Goal: Task Accomplishment & Management: Complete application form

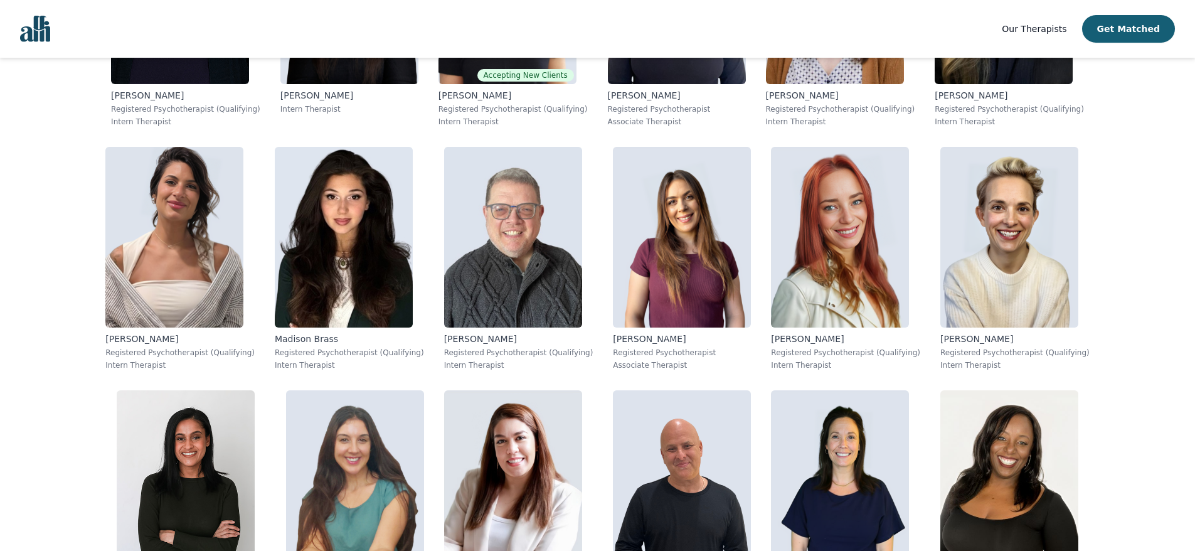
scroll to position [690, 0]
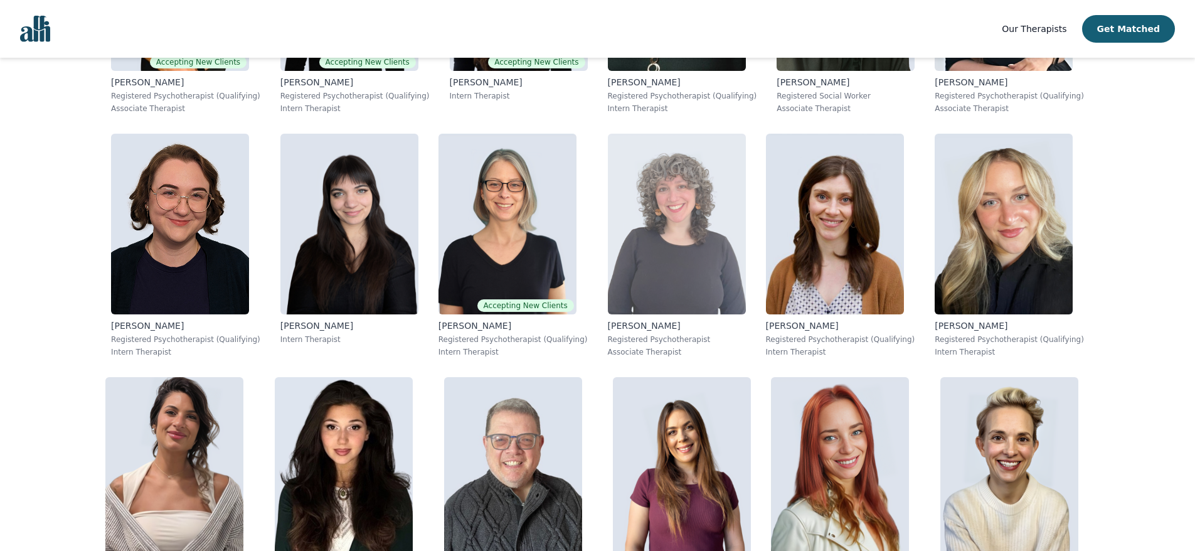
click at [608, 262] on img at bounding box center [677, 224] width 138 height 181
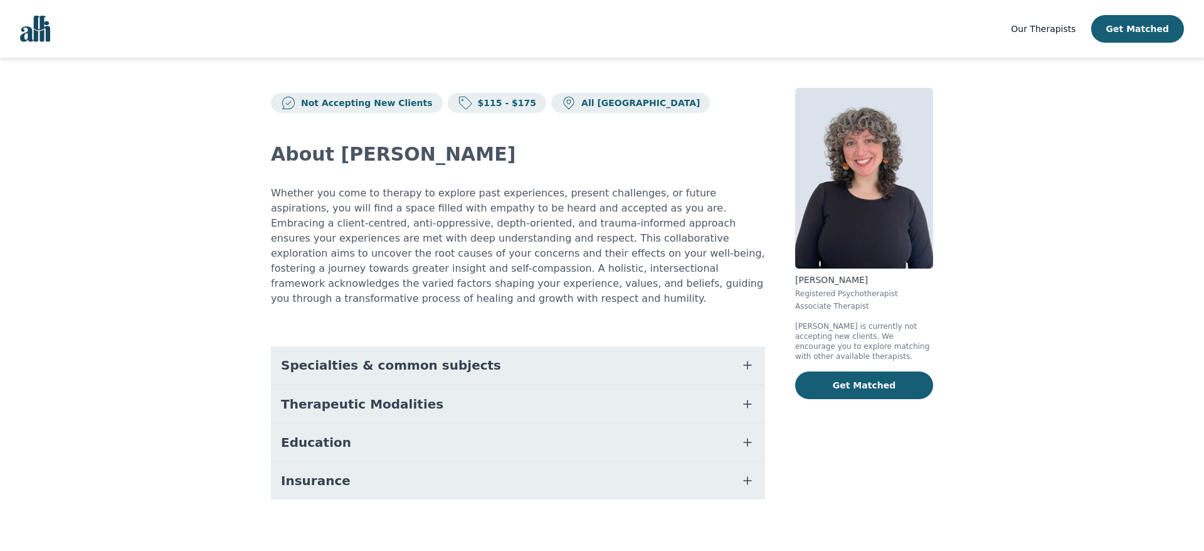
click at [405, 356] on span "Specialties & common subjects" at bounding box center [391, 365] width 220 height 18
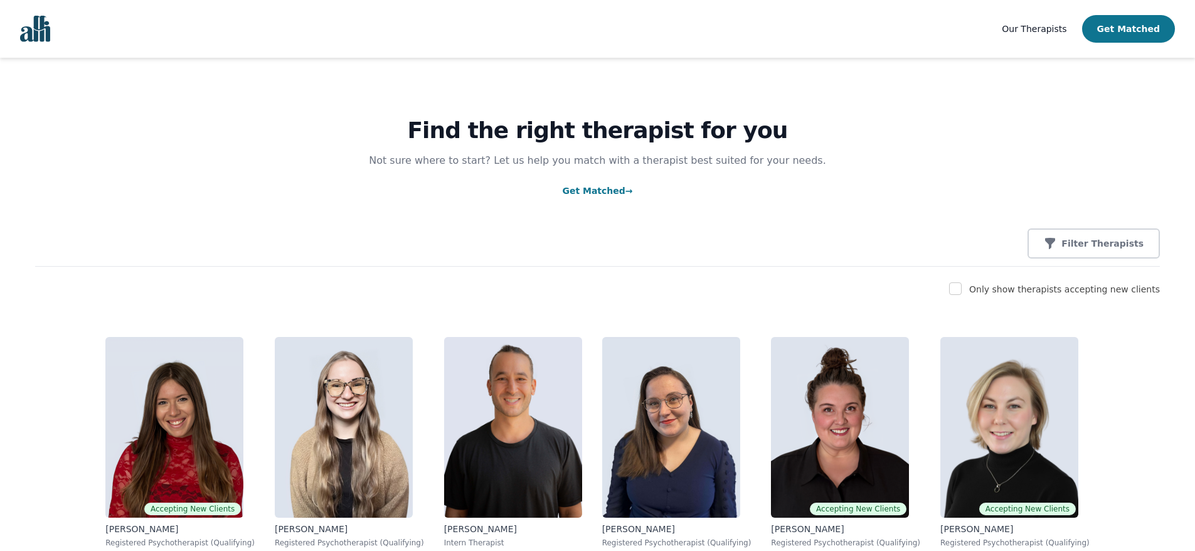
click at [1101, 29] on button "Get Matched" at bounding box center [1128, 29] width 93 height 28
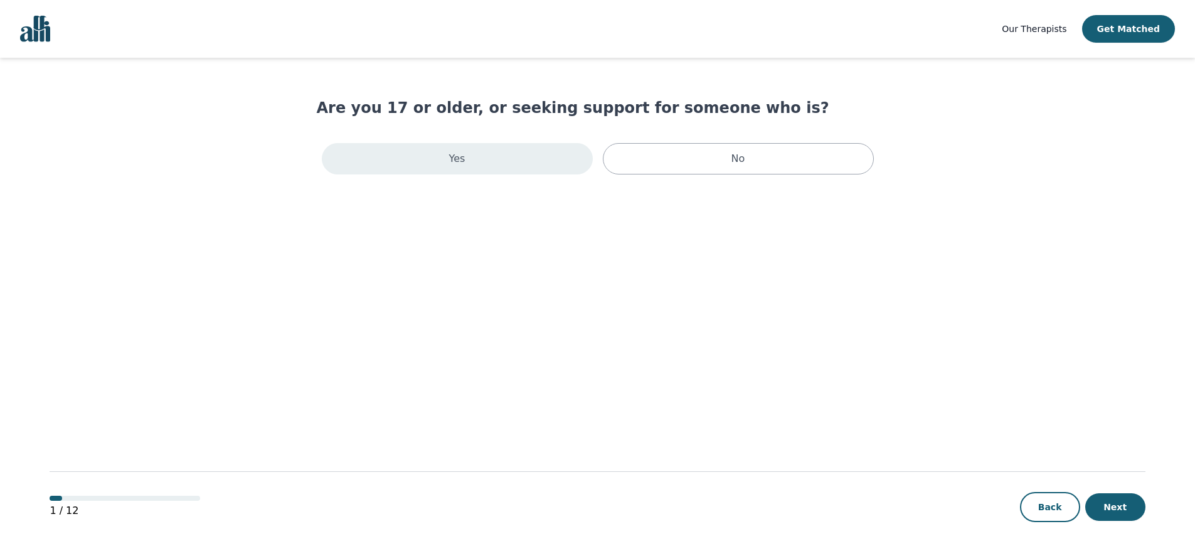
click at [531, 167] on div "Yes" at bounding box center [457, 158] width 271 height 31
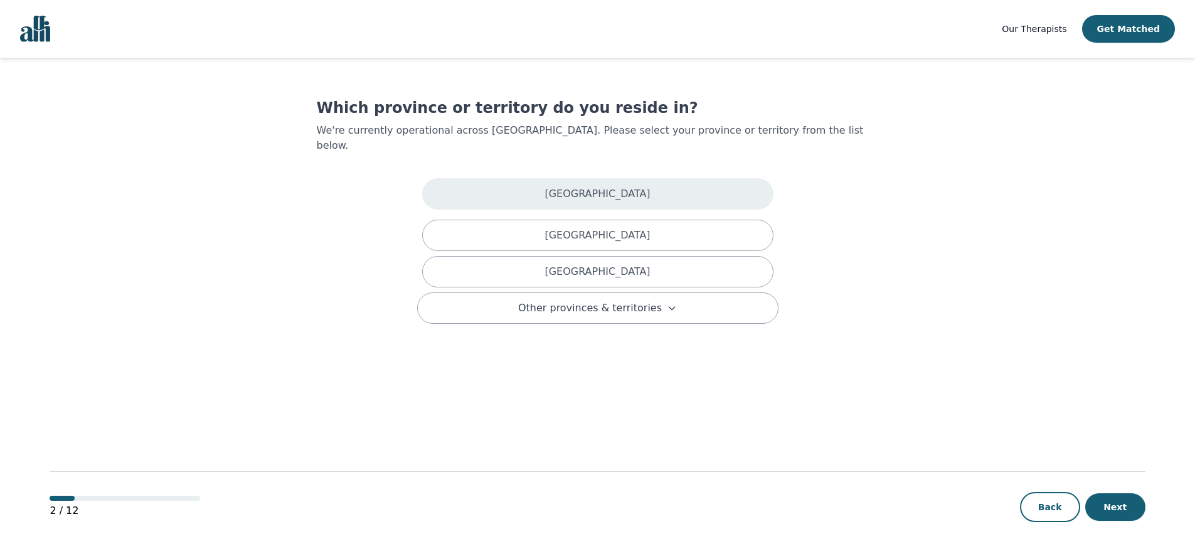
click at [528, 178] on div "[GEOGRAPHIC_DATA]" at bounding box center [597, 193] width 351 height 31
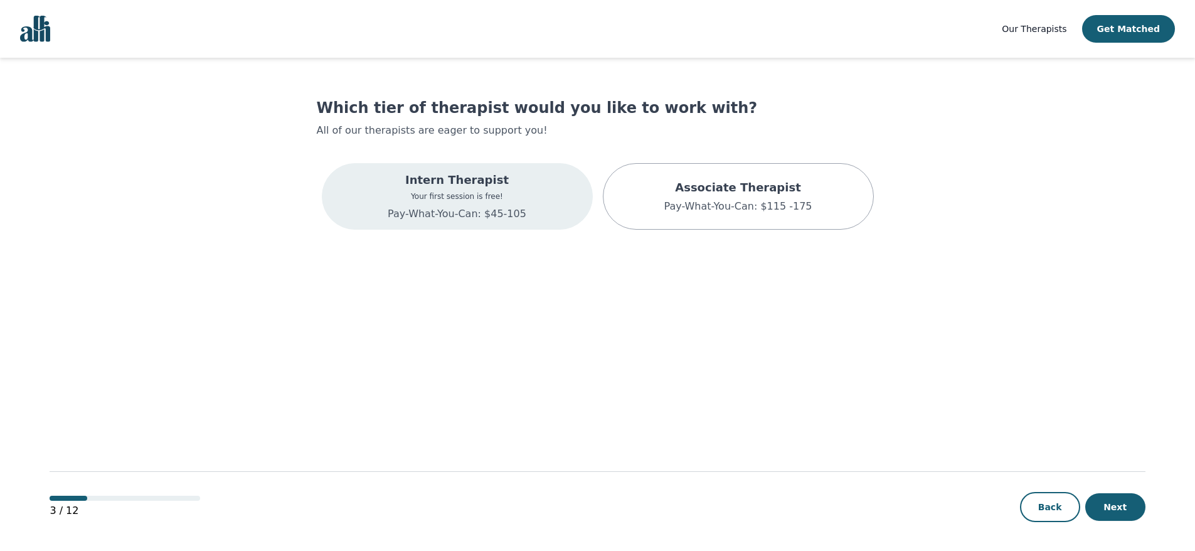
click at [531, 193] on div "Intern Therapist Your first session is free! Pay-What-You-Can: $45-105" at bounding box center [457, 196] width 271 height 66
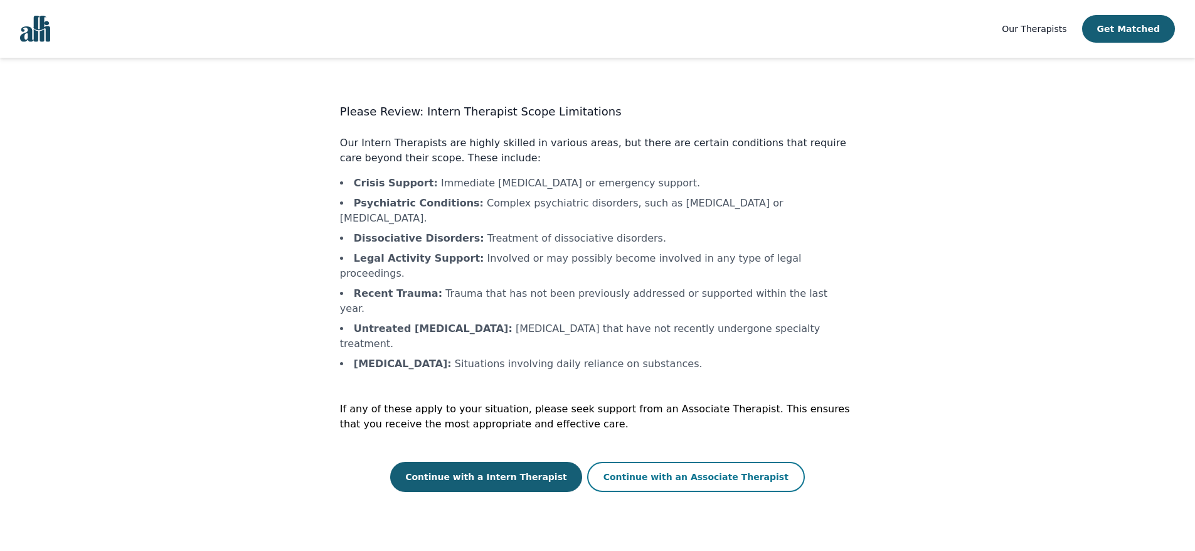
click at [639, 462] on button "Continue with an Associate Therapist" at bounding box center [696, 477] width 218 height 30
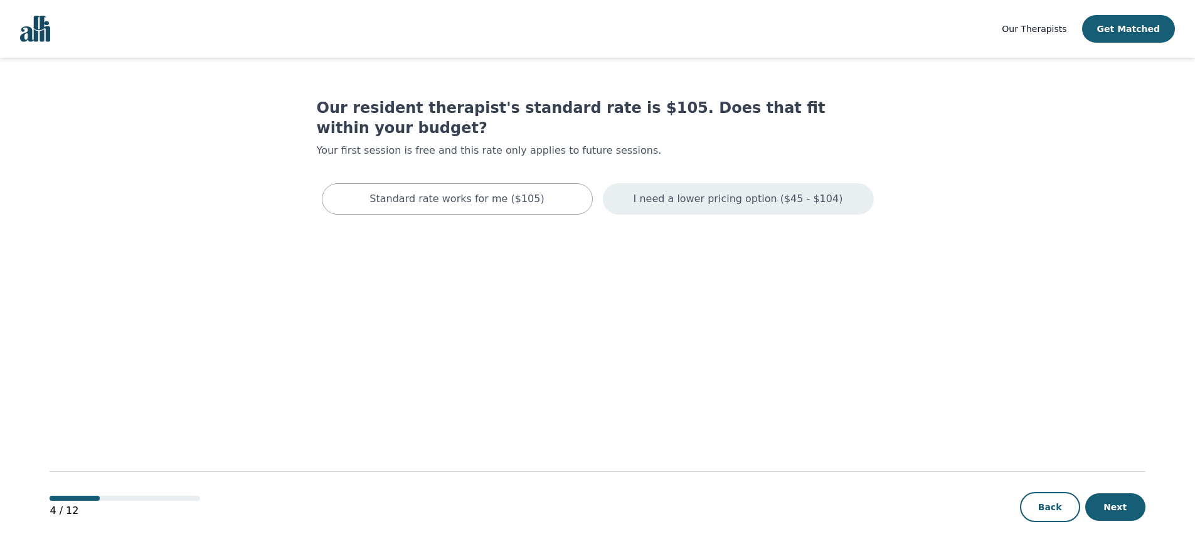
click at [622, 183] on div "I need a lower pricing option ($45 - $104)" at bounding box center [738, 198] width 271 height 31
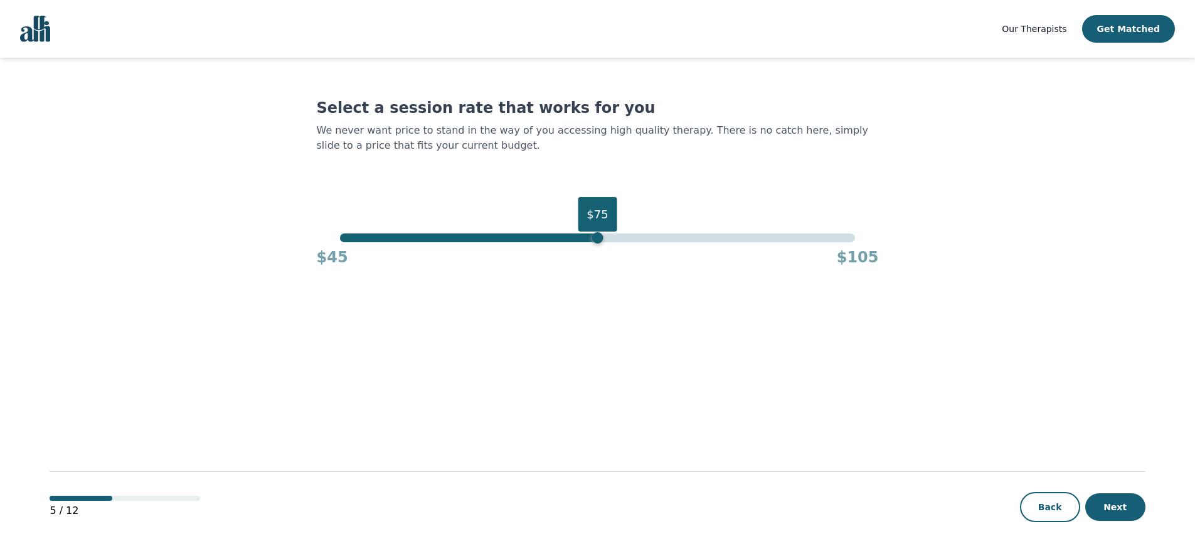
drag, startPoint x: 858, startPoint y: 238, endPoint x: 596, endPoint y: 240, distance: 261.6
click at [596, 240] on div "$75" at bounding box center [597, 237] width 11 height 11
click at [593, 243] on div "$75 $45 $105" at bounding box center [598, 250] width 562 height 34
click at [1115, 514] on button "Next" at bounding box center [1115, 507] width 60 height 28
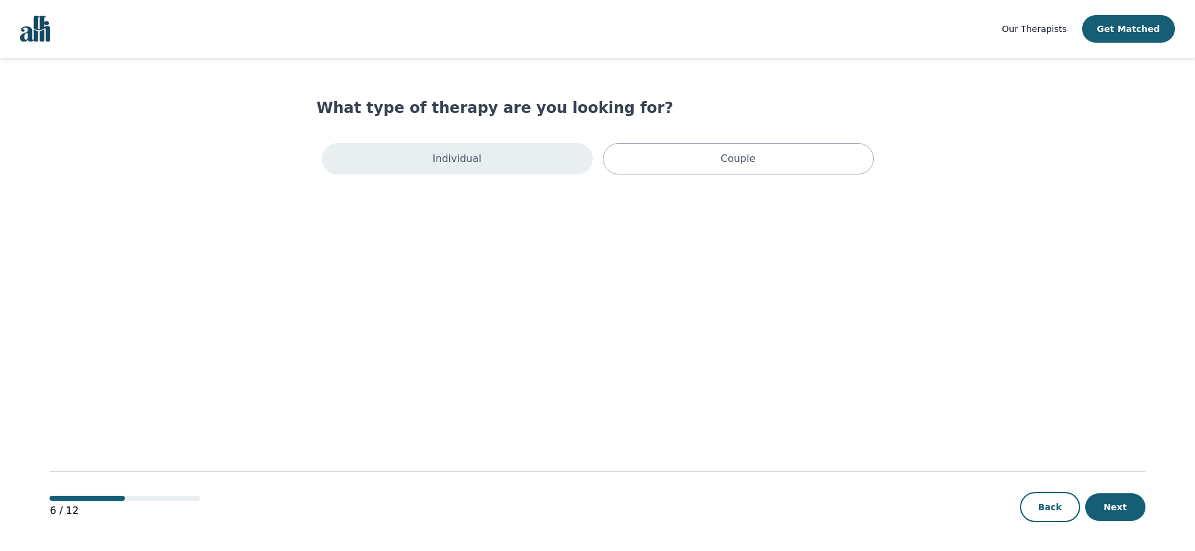
click at [527, 174] on div "Individual" at bounding box center [457, 158] width 271 height 31
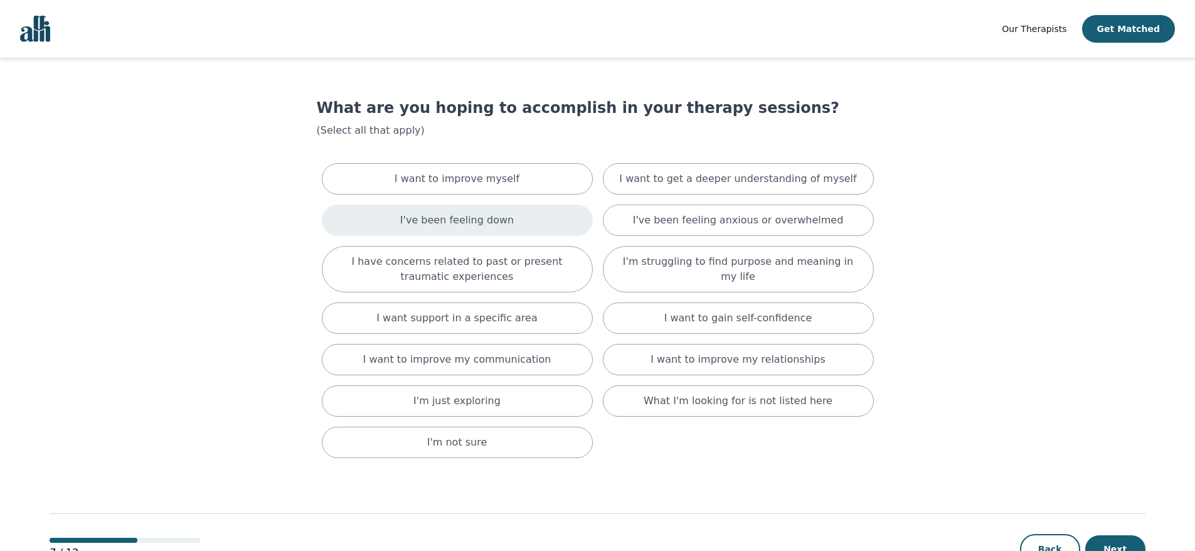
click at [334, 225] on div "I've been feeling down" at bounding box center [457, 220] width 271 height 31
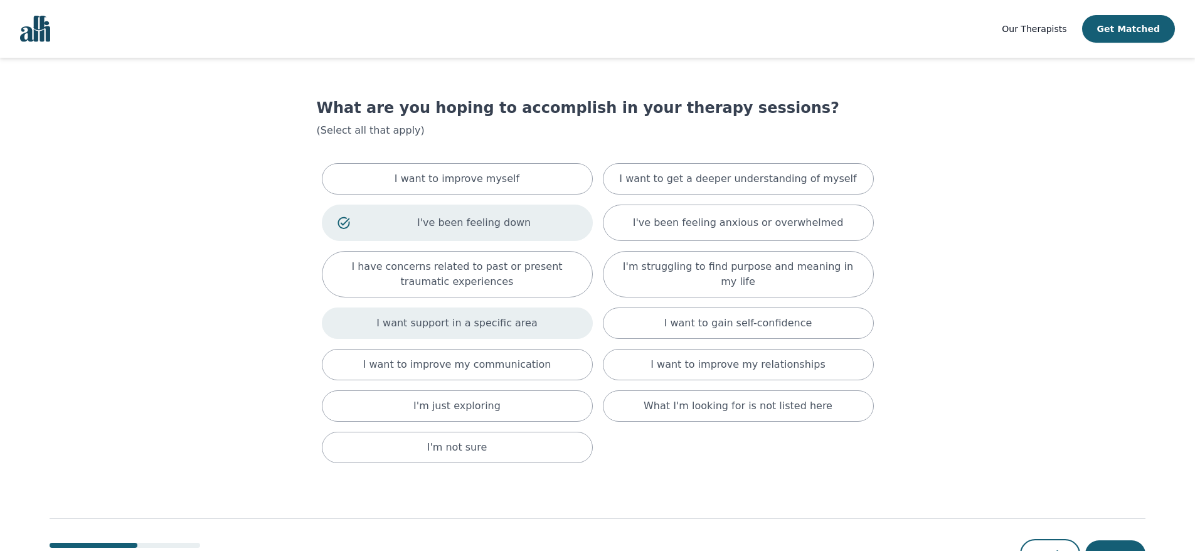
click at [342, 317] on div "I want support in a specific area" at bounding box center [457, 322] width 271 height 31
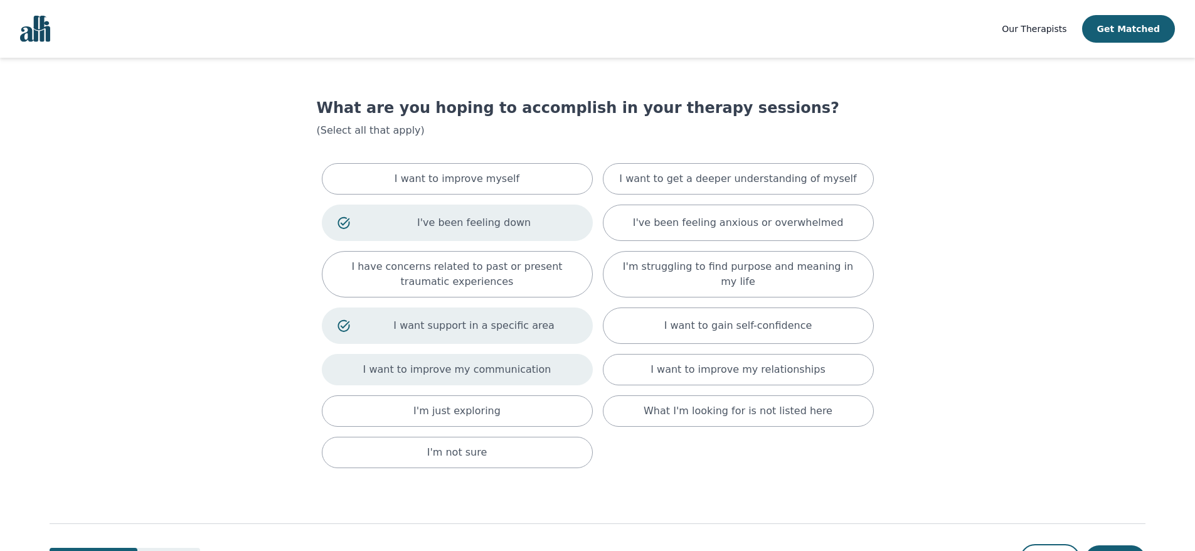
click at [346, 368] on div "I want to improve my communication" at bounding box center [457, 369] width 271 height 31
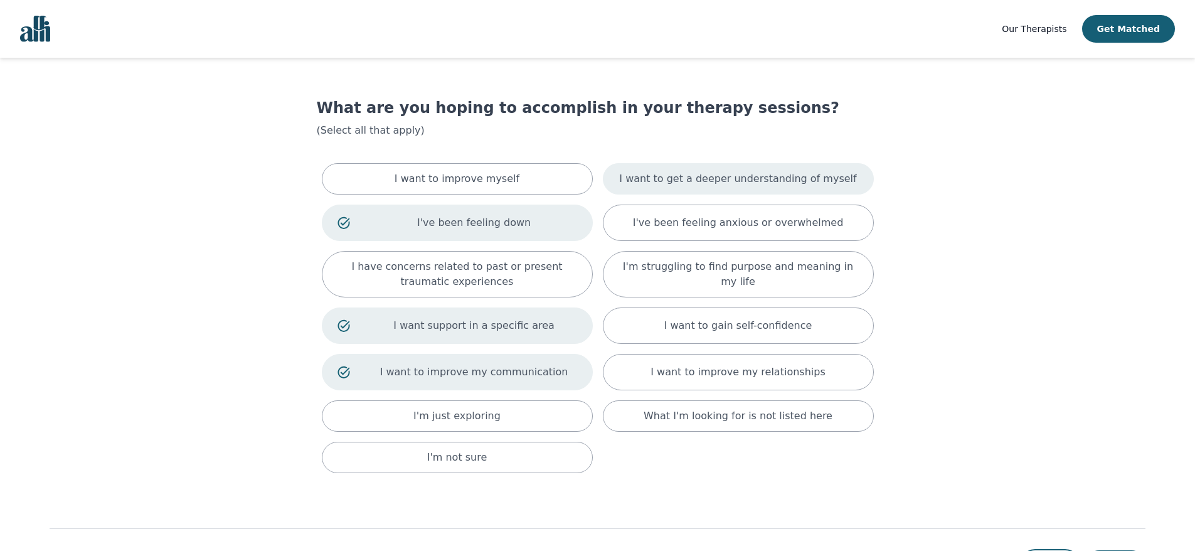
click at [854, 183] on div "I want to get a deeper understanding of myself" at bounding box center [738, 178] width 271 height 31
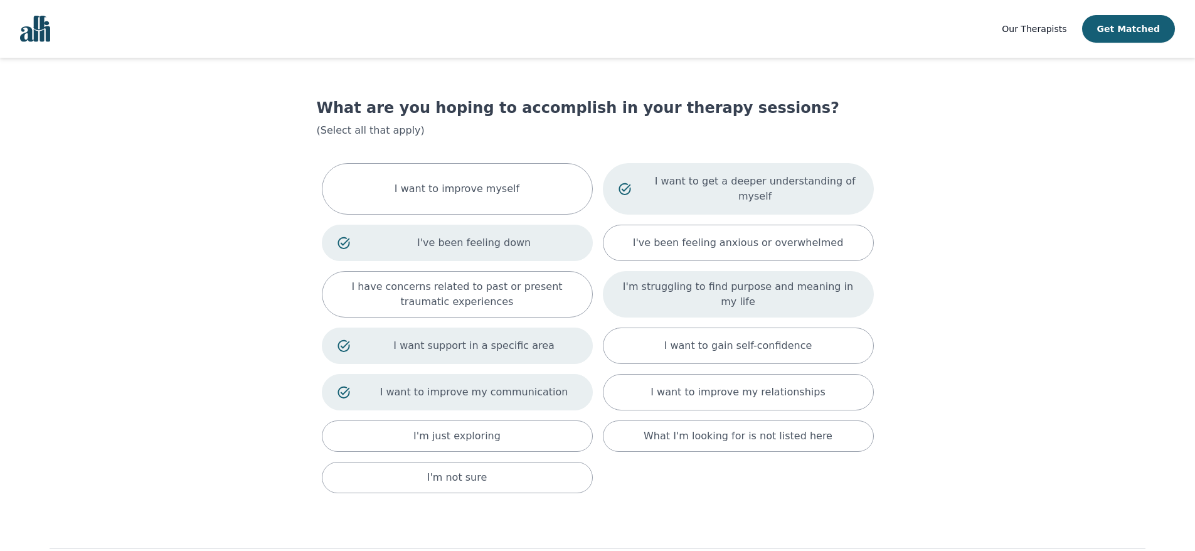
click at [839, 289] on div "I'm struggling to find purpose and meaning in my life" at bounding box center [738, 294] width 271 height 46
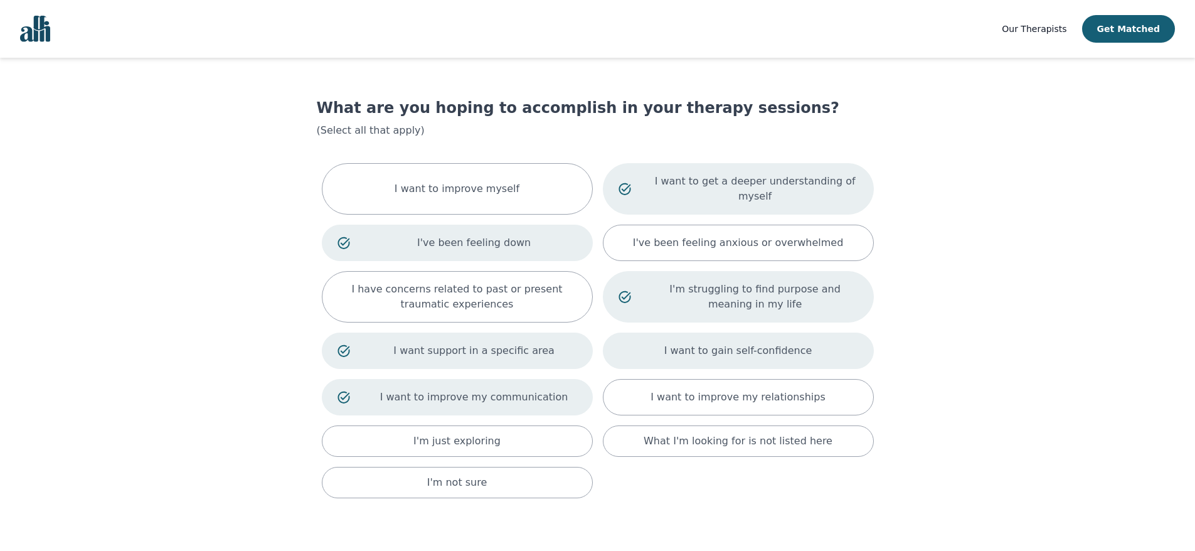
click at [822, 332] on div "I want to gain self-confidence" at bounding box center [738, 350] width 271 height 36
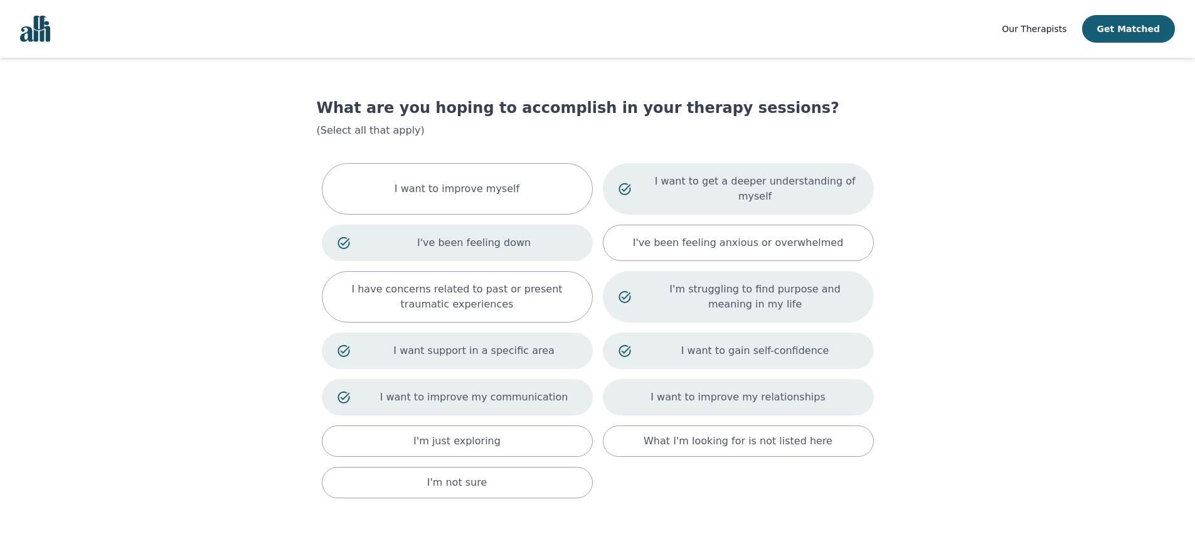
click at [826, 386] on div "I want to improve my relationships" at bounding box center [738, 397] width 271 height 36
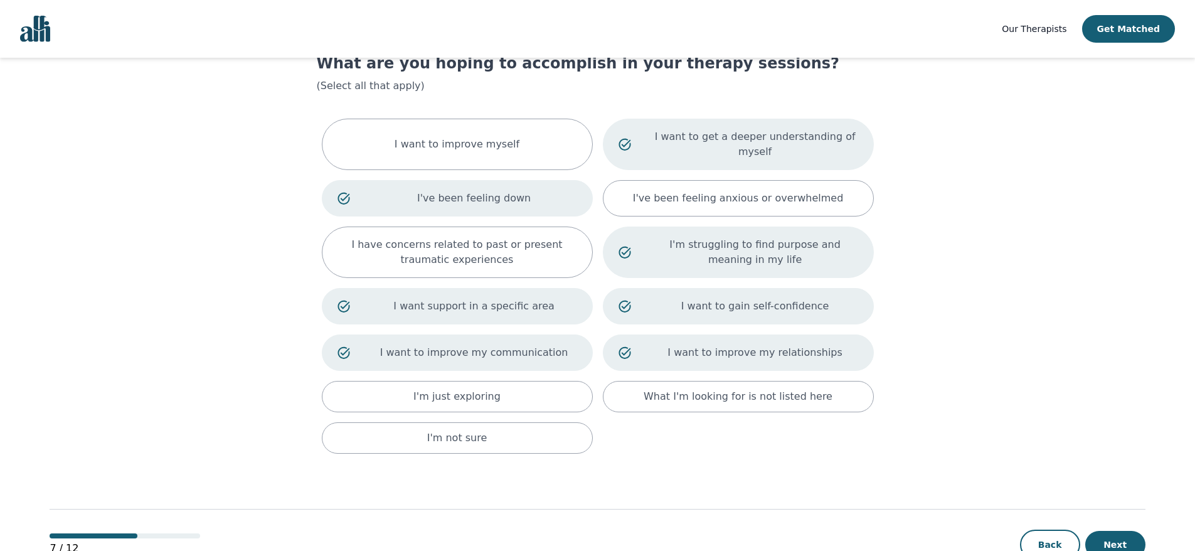
scroll to position [68, 0]
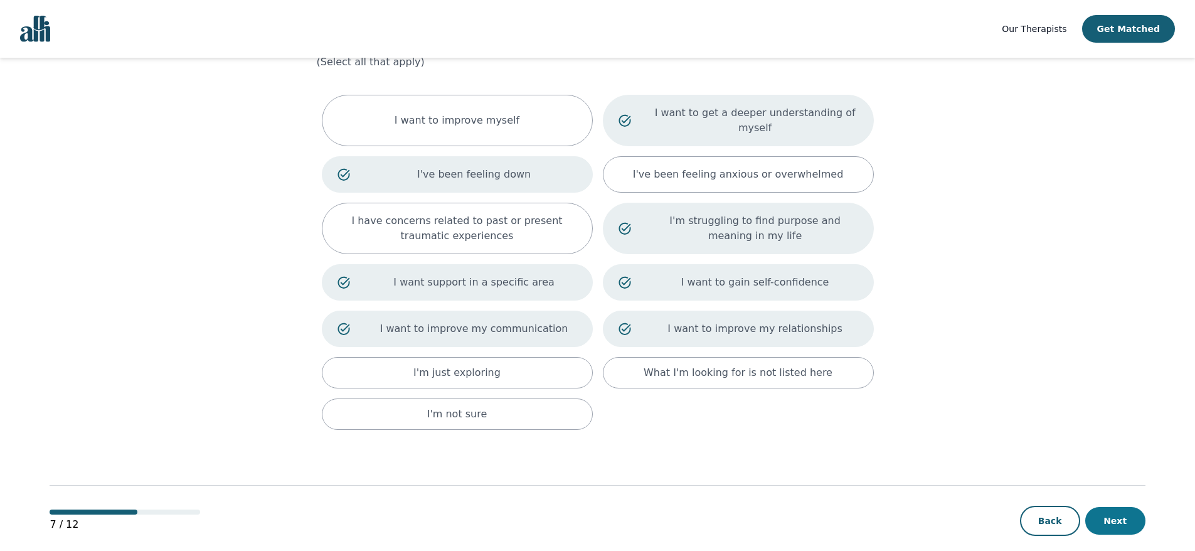
click at [1129, 514] on button "Next" at bounding box center [1115, 521] width 60 height 28
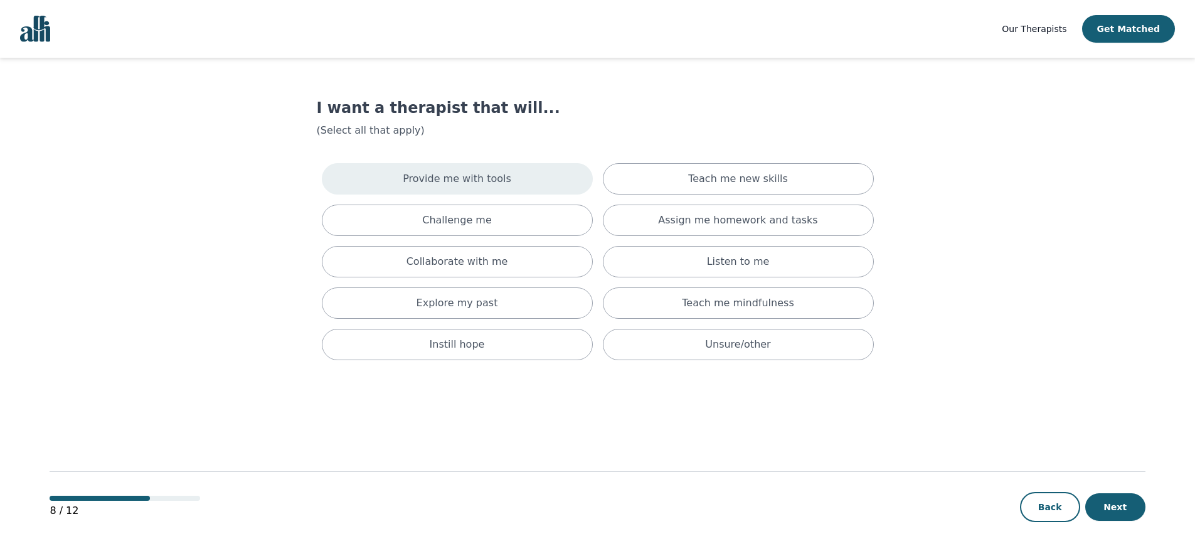
click at [338, 172] on div "Provide me with tools" at bounding box center [457, 178] width 271 height 31
click at [337, 256] on div "Collaborate with me" at bounding box center [457, 266] width 271 height 31
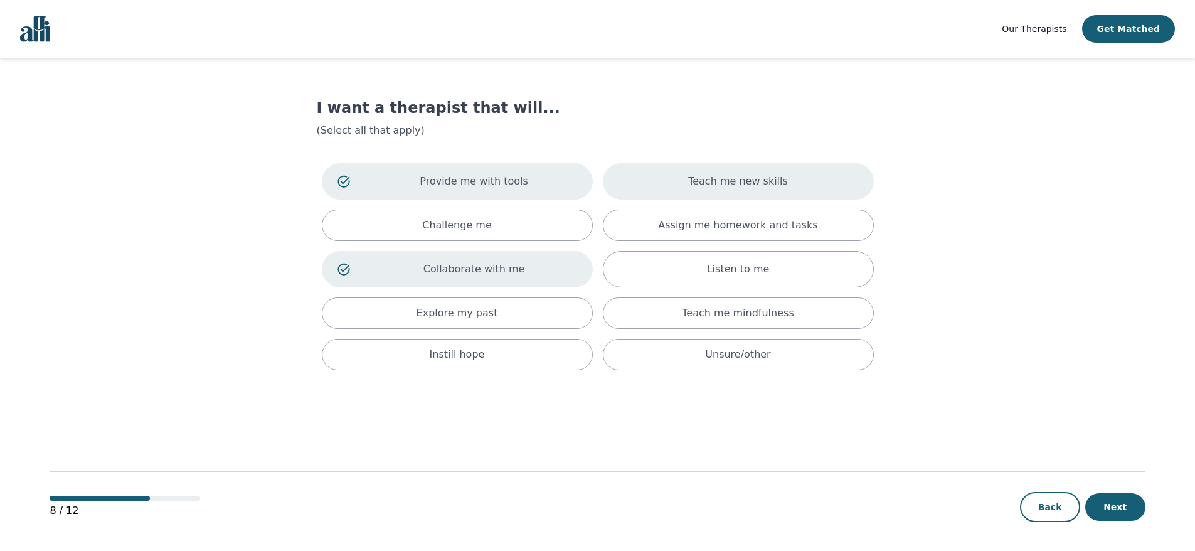
click at [648, 177] on div "Teach me new skills" at bounding box center [738, 181] width 271 height 36
click at [640, 231] on div "Assign me homework and tasks" at bounding box center [738, 225] width 271 height 31
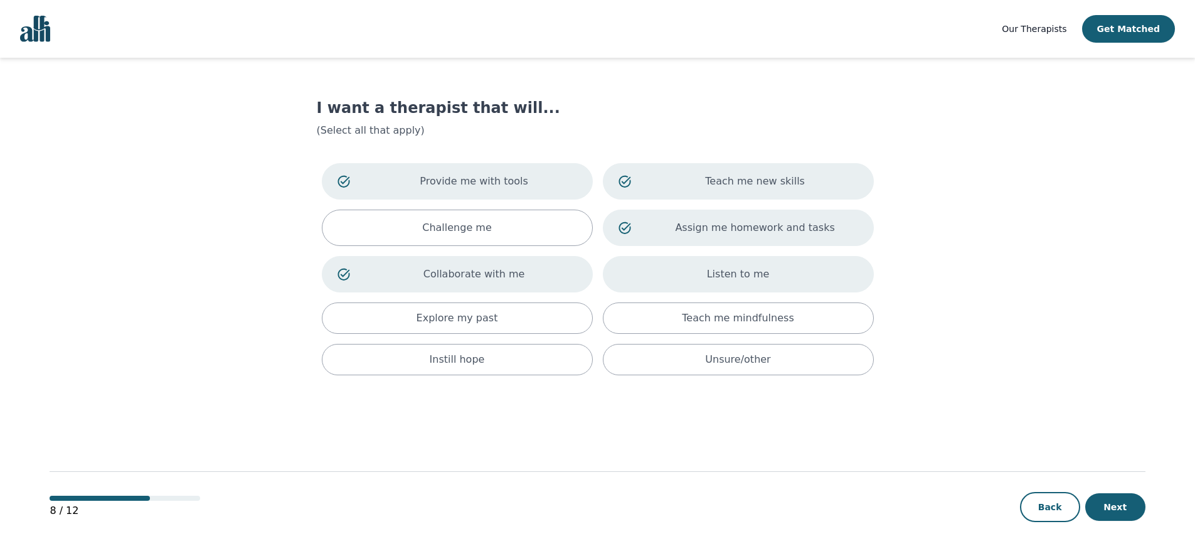
click at [633, 271] on div "Listen to me" at bounding box center [738, 274] width 271 height 36
click at [1097, 508] on button "Next" at bounding box center [1115, 507] width 60 height 28
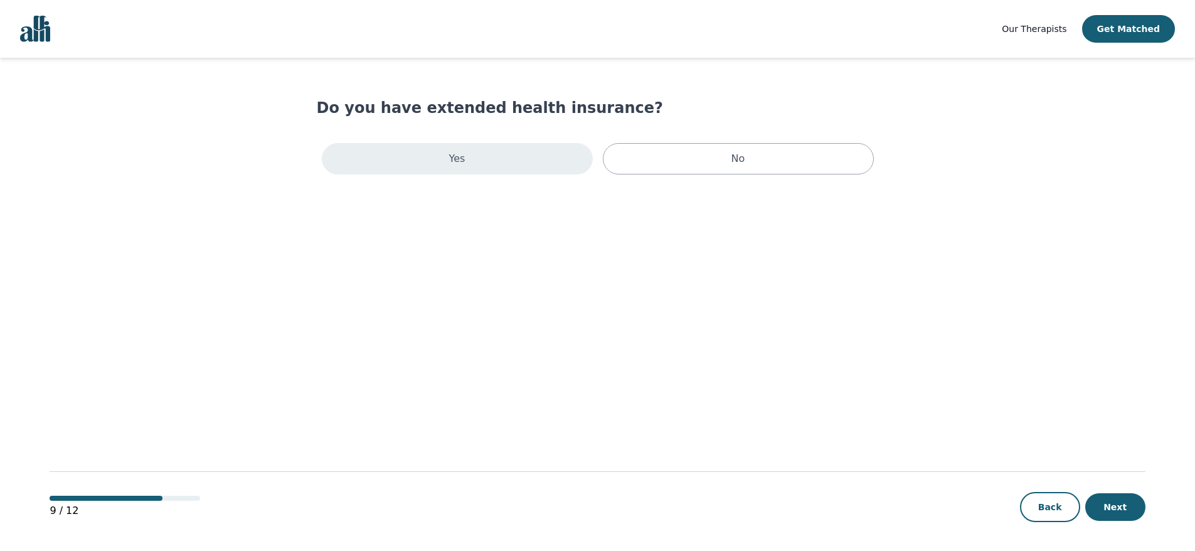
click at [501, 159] on div "Yes" at bounding box center [457, 158] width 271 height 31
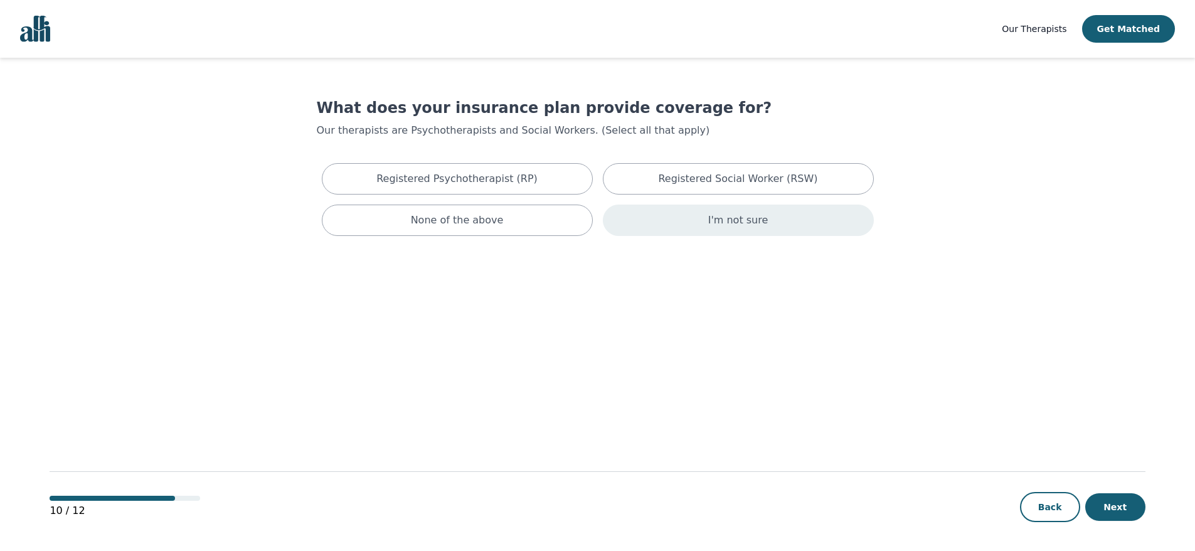
click at [639, 220] on div "I'm not sure" at bounding box center [738, 220] width 271 height 31
click at [1112, 515] on button "Next" at bounding box center [1115, 507] width 60 height 28
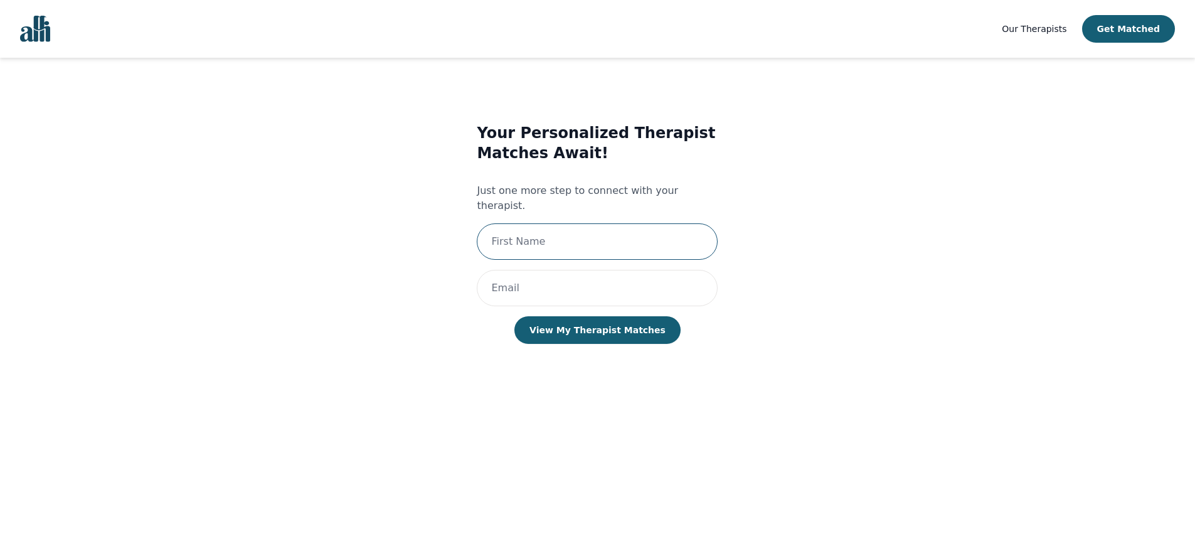
click at [640, 225] on input "text" at bounding box center [597, 241] width 241 height 36
type input "[PERSON_NAME]"
click at [587, 274] on input "email" at bounding box center [597, 288] width 241 height 36
type input "[PERSON_NAME][EMAIL_ADDRESS][DOMAIN_NAME]"
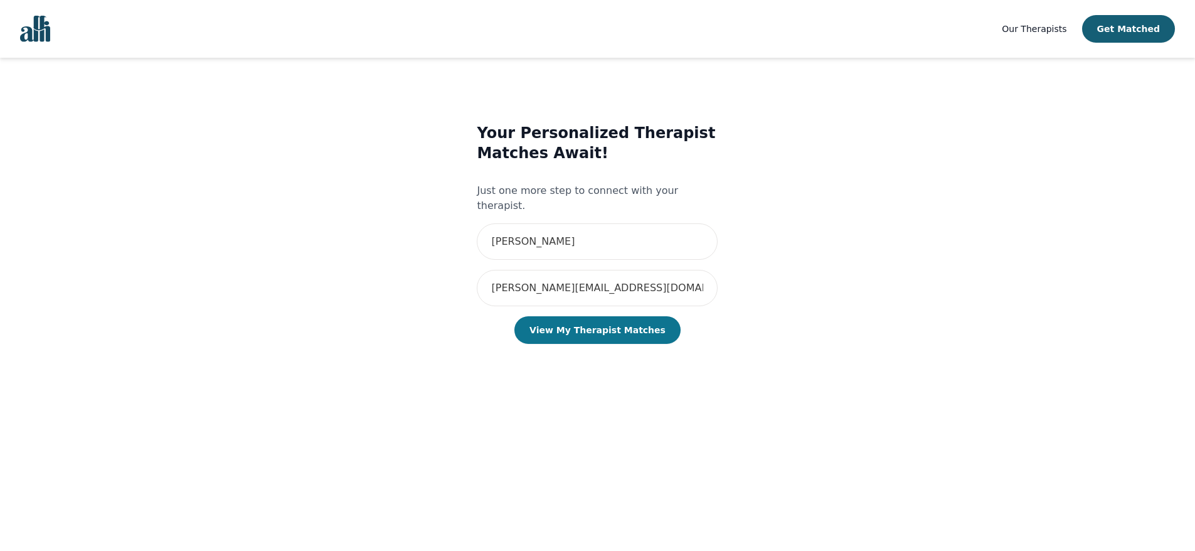
click at [576, 316] on button "View My Therapist Matches" at bounding box center [597, 330] width 166 height 28
